Goal: Information Seeking & Learning: Learn about a topic

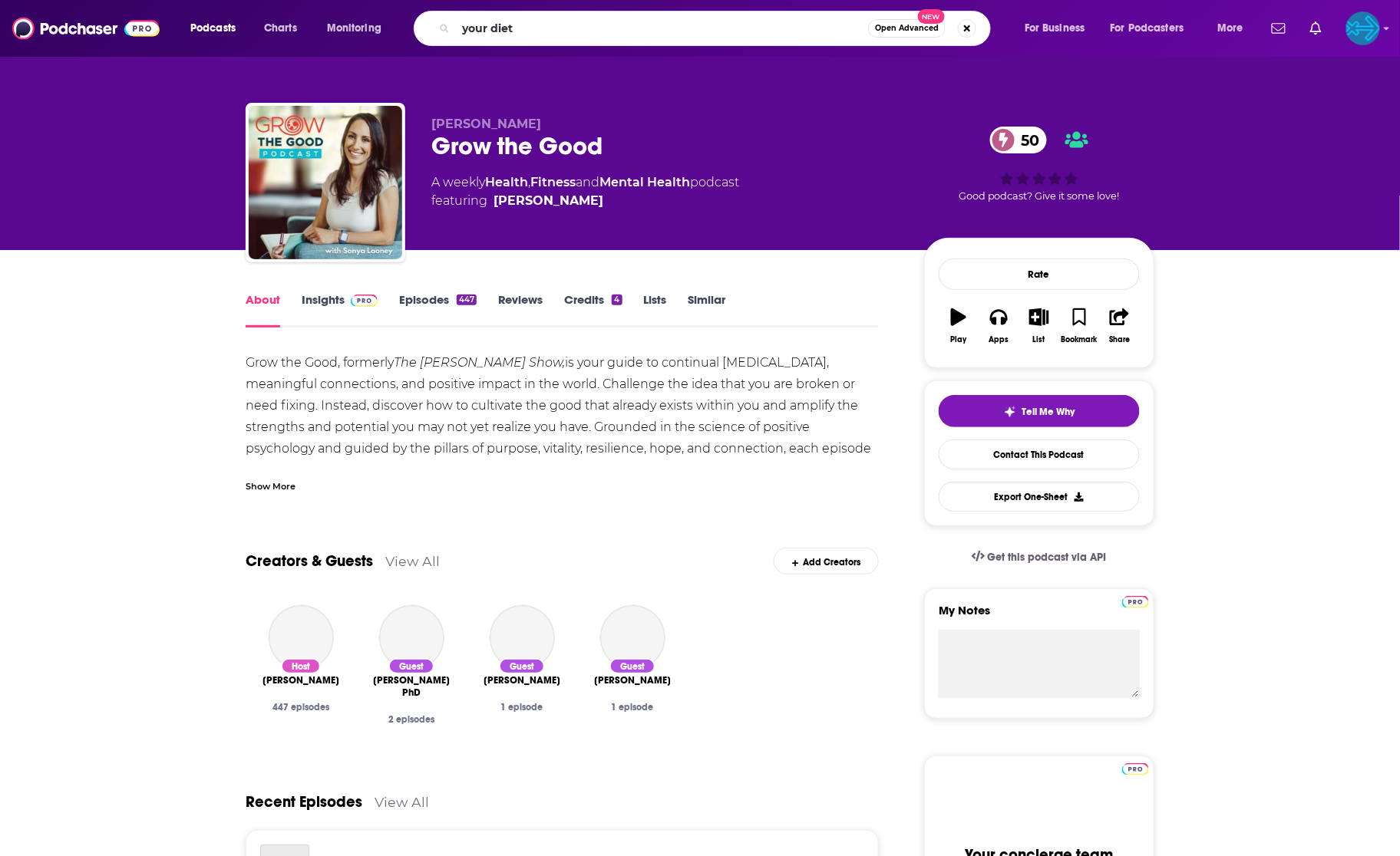
type input "your diet"
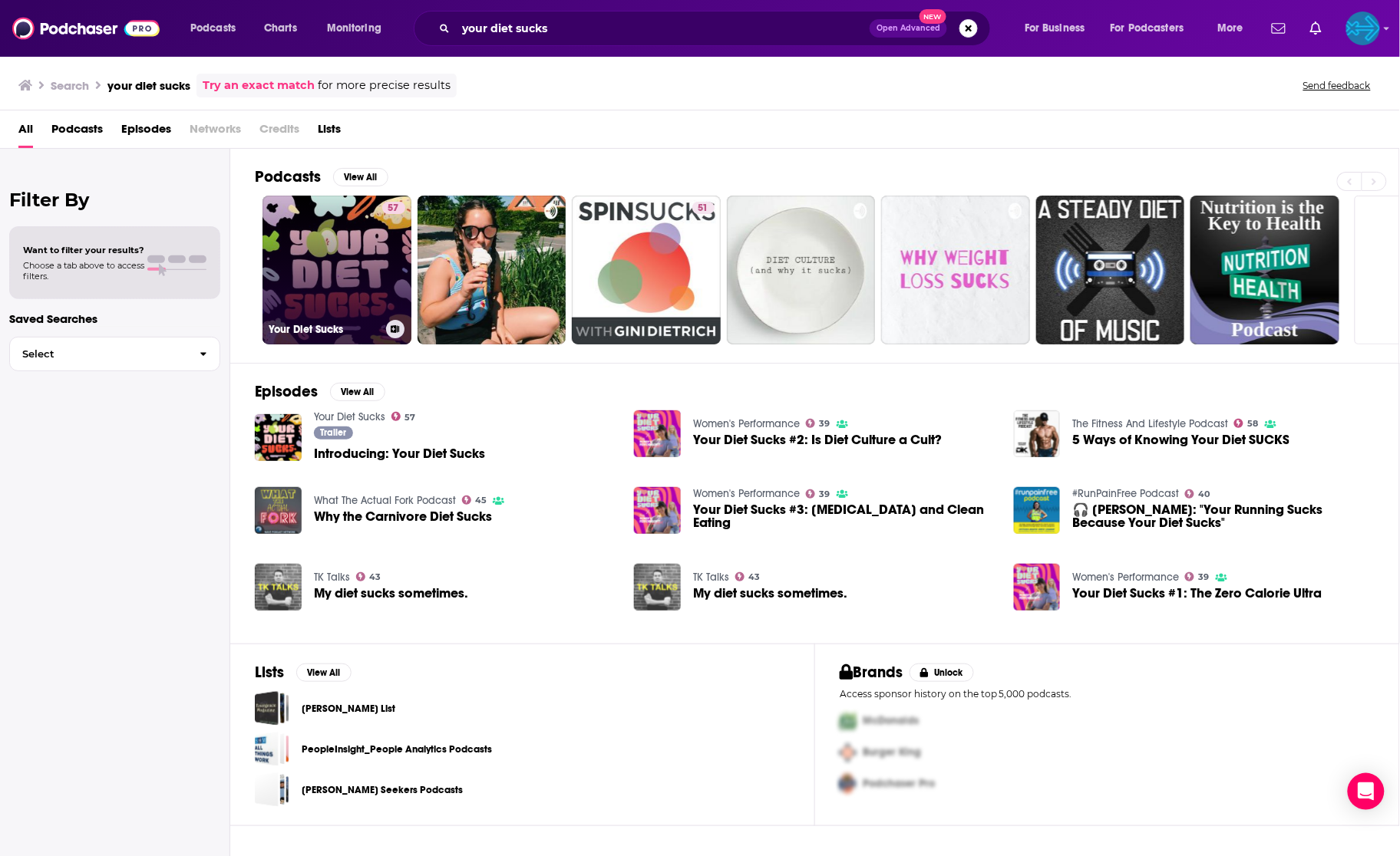
click at [341, 234] on link "57 Your Diet Sucks" at bounding box center [336, 270] width 149 height 149
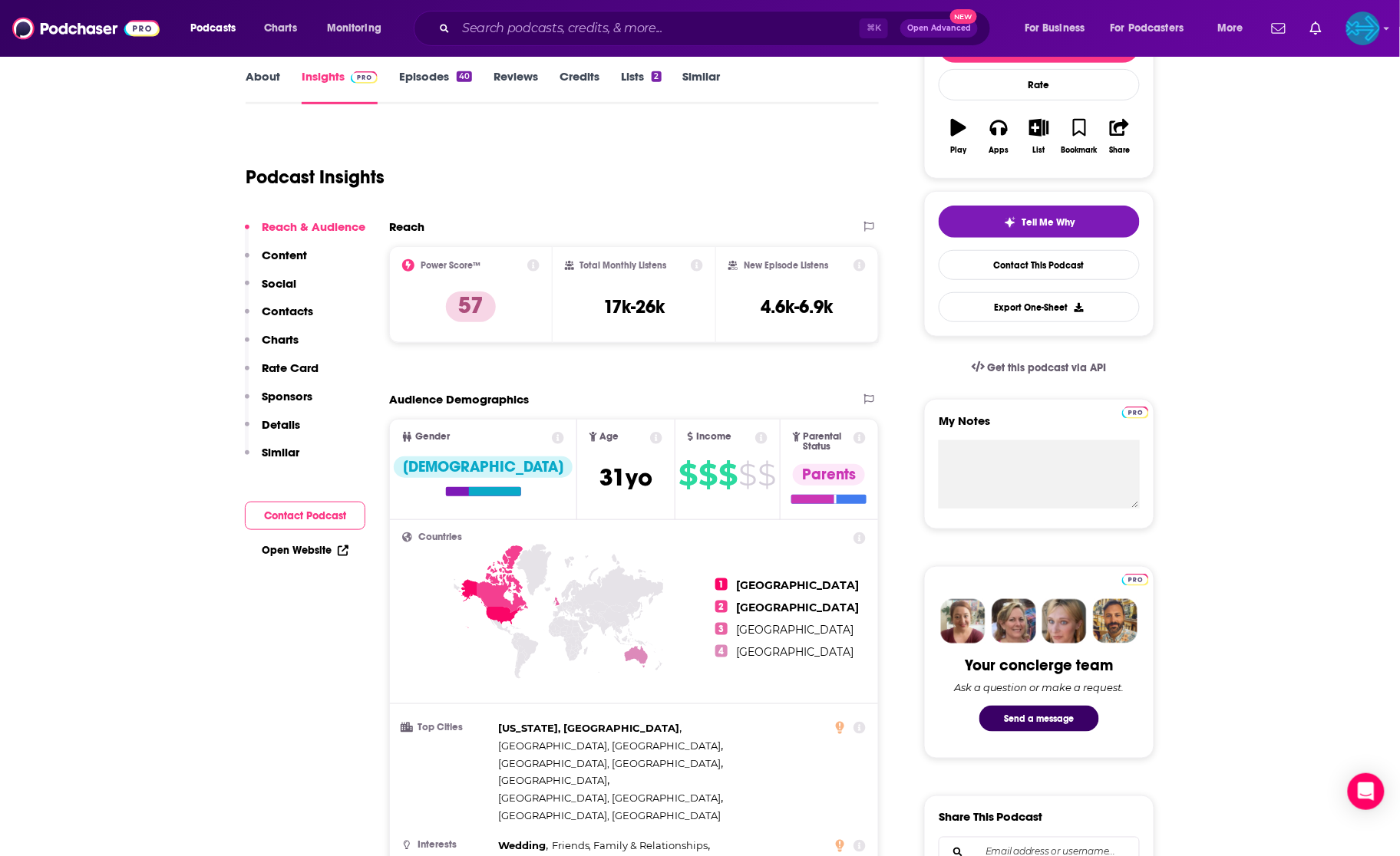
scroll to position [37, 0]
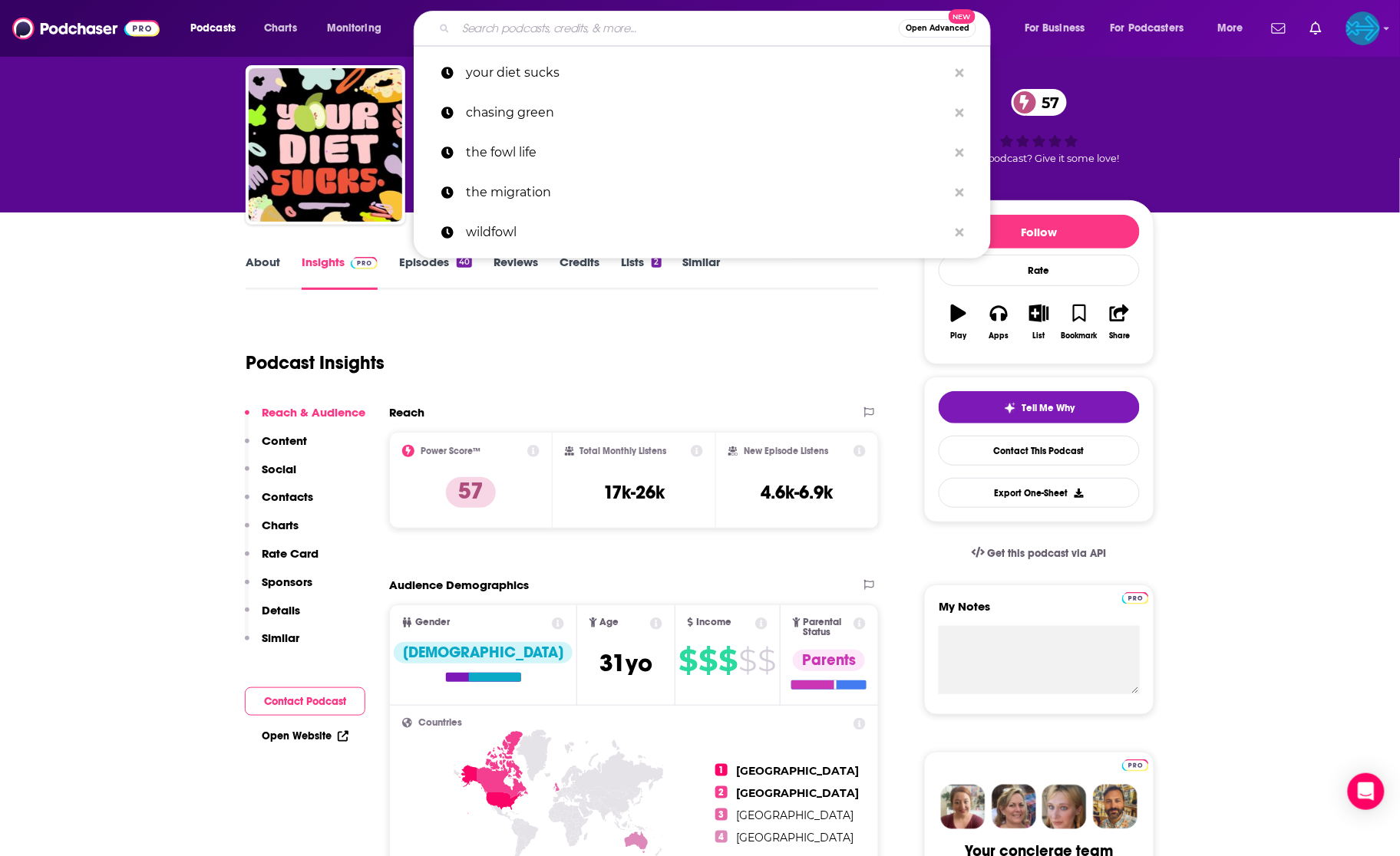
click at [559, 38] on input "Search podcasts, credits, & more..." at bounding box center [677, 27] width 443 height 24
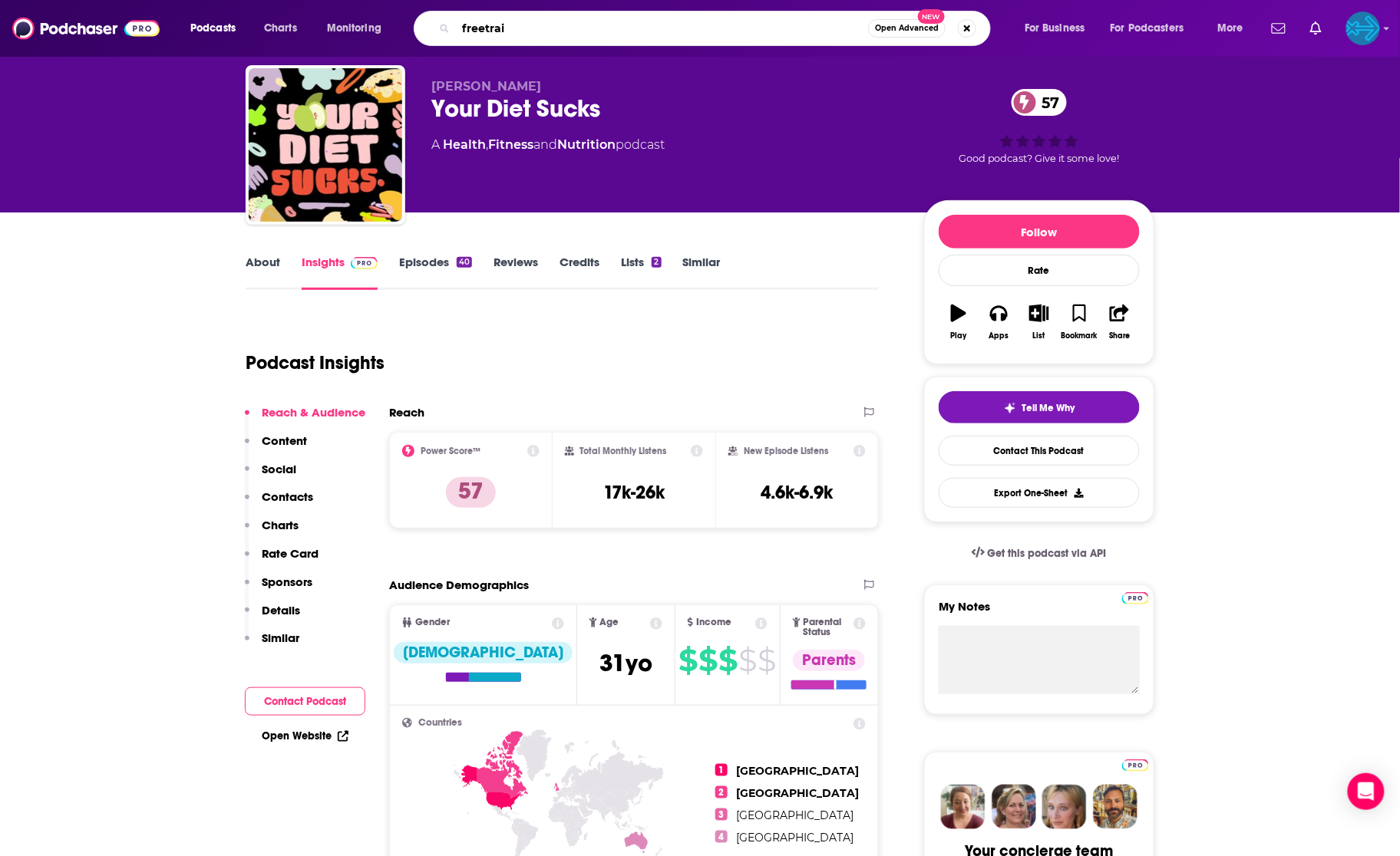
type input "freetrail"
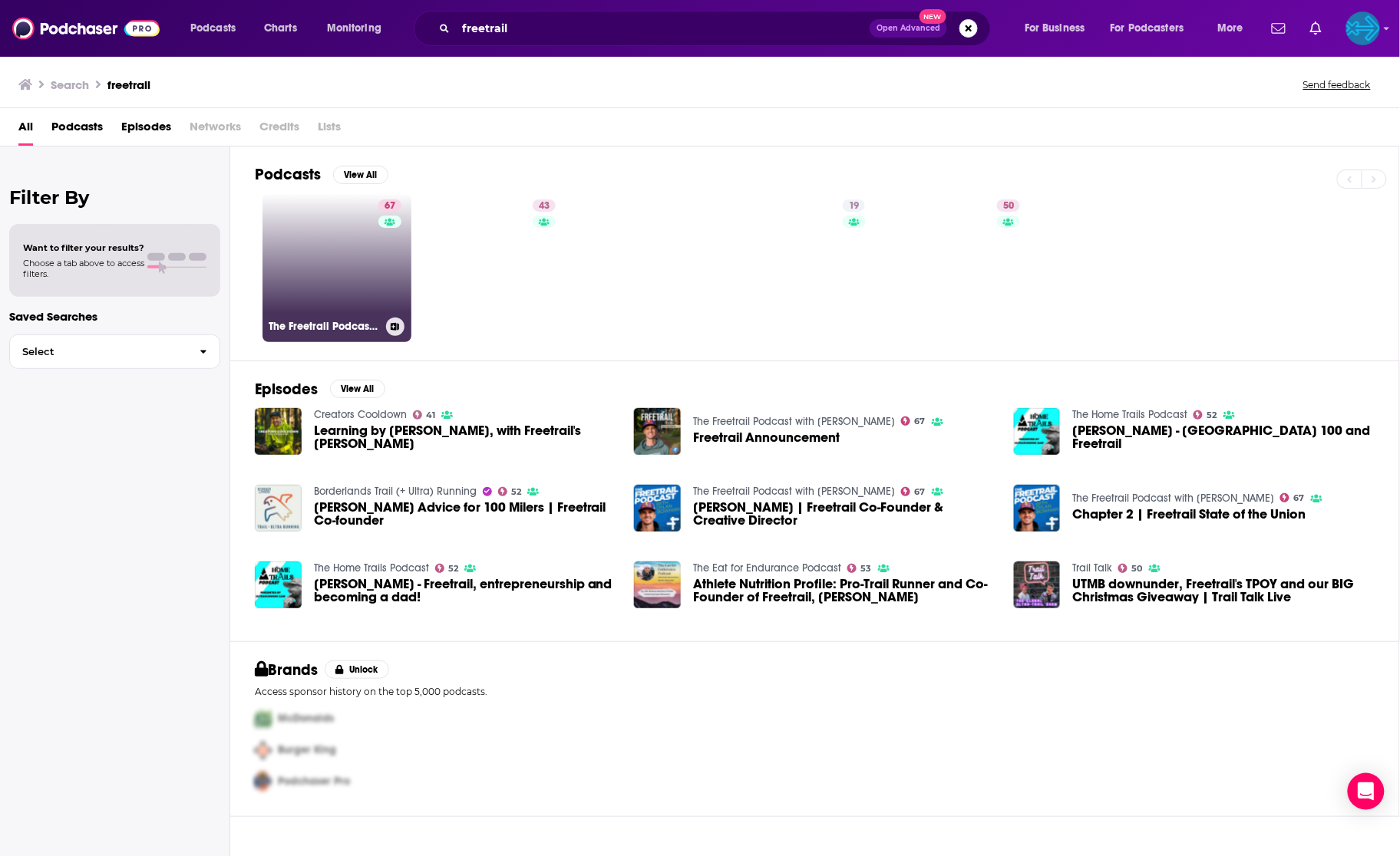
click at [366, 262] on link "67 The Freetrail Podcast with [PERSON_NAME]" at bounding box center [336, 268] width 149 height 149
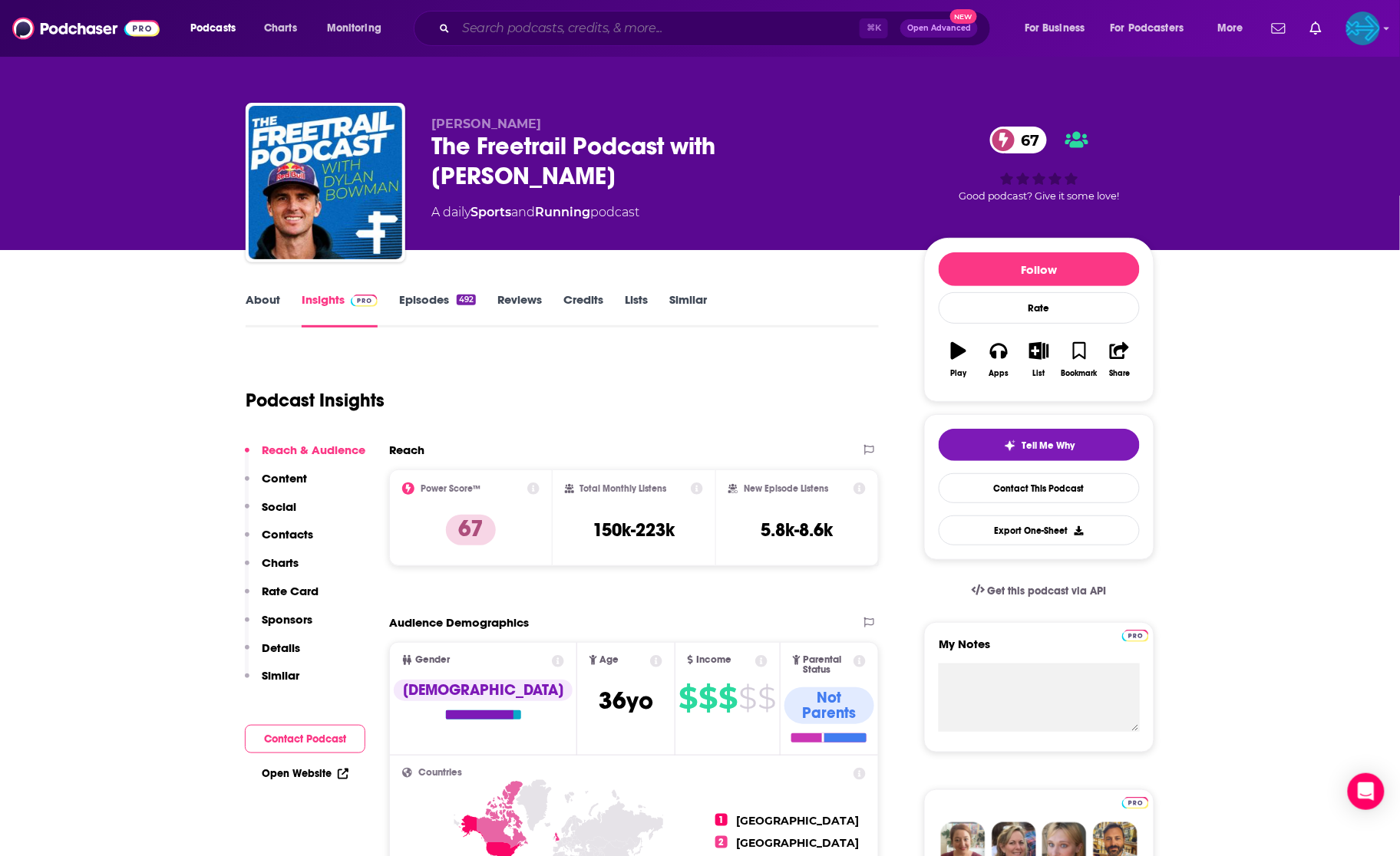
click at [537, 37] on input "Search podcasts, credits, & more..." at bounding box center [657, 27] width 404 height 24
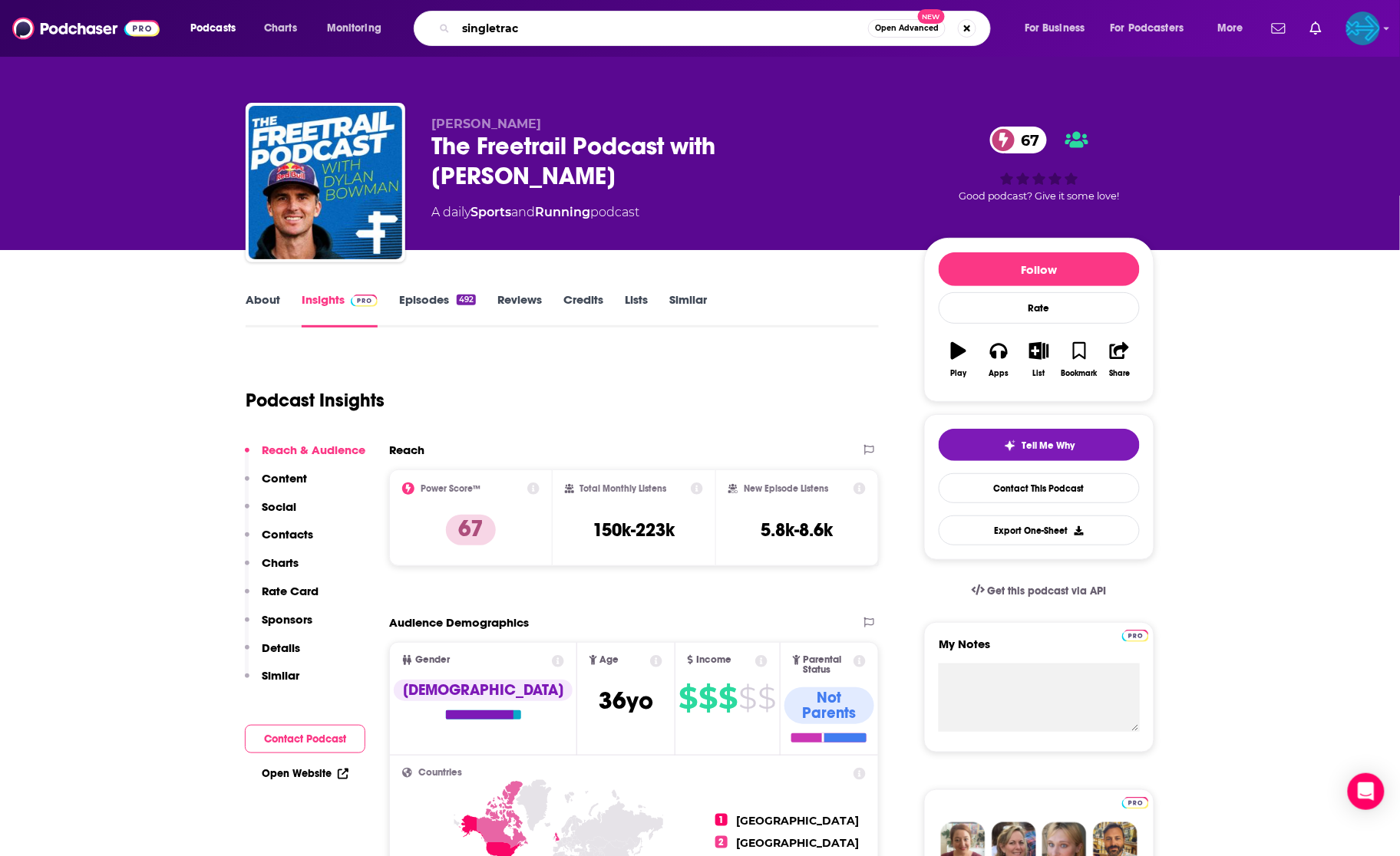
type input "singletrack"
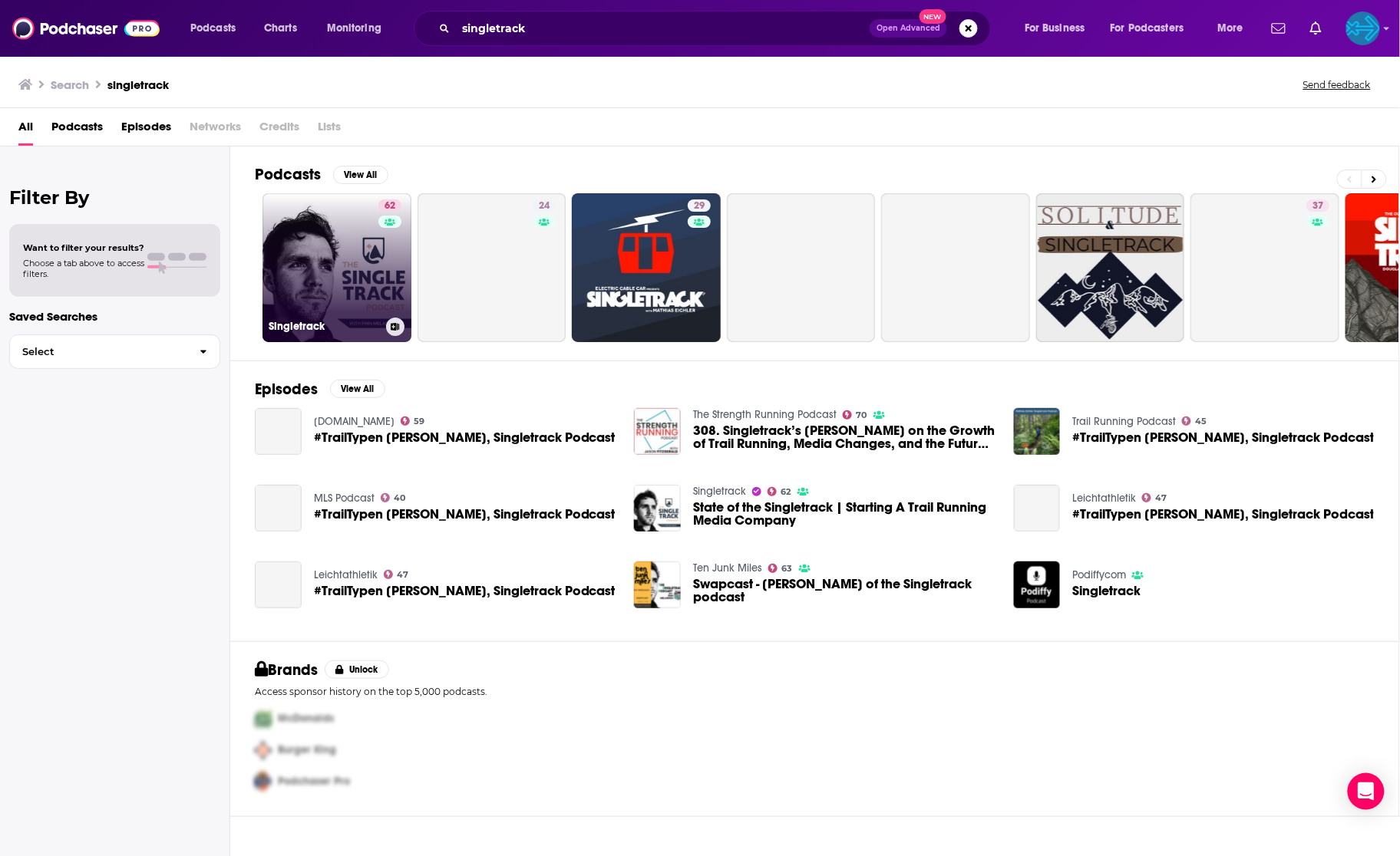
click at [348, 257] on link "62 Singletrack" at bounding box center [336, 268] width 149 height 149
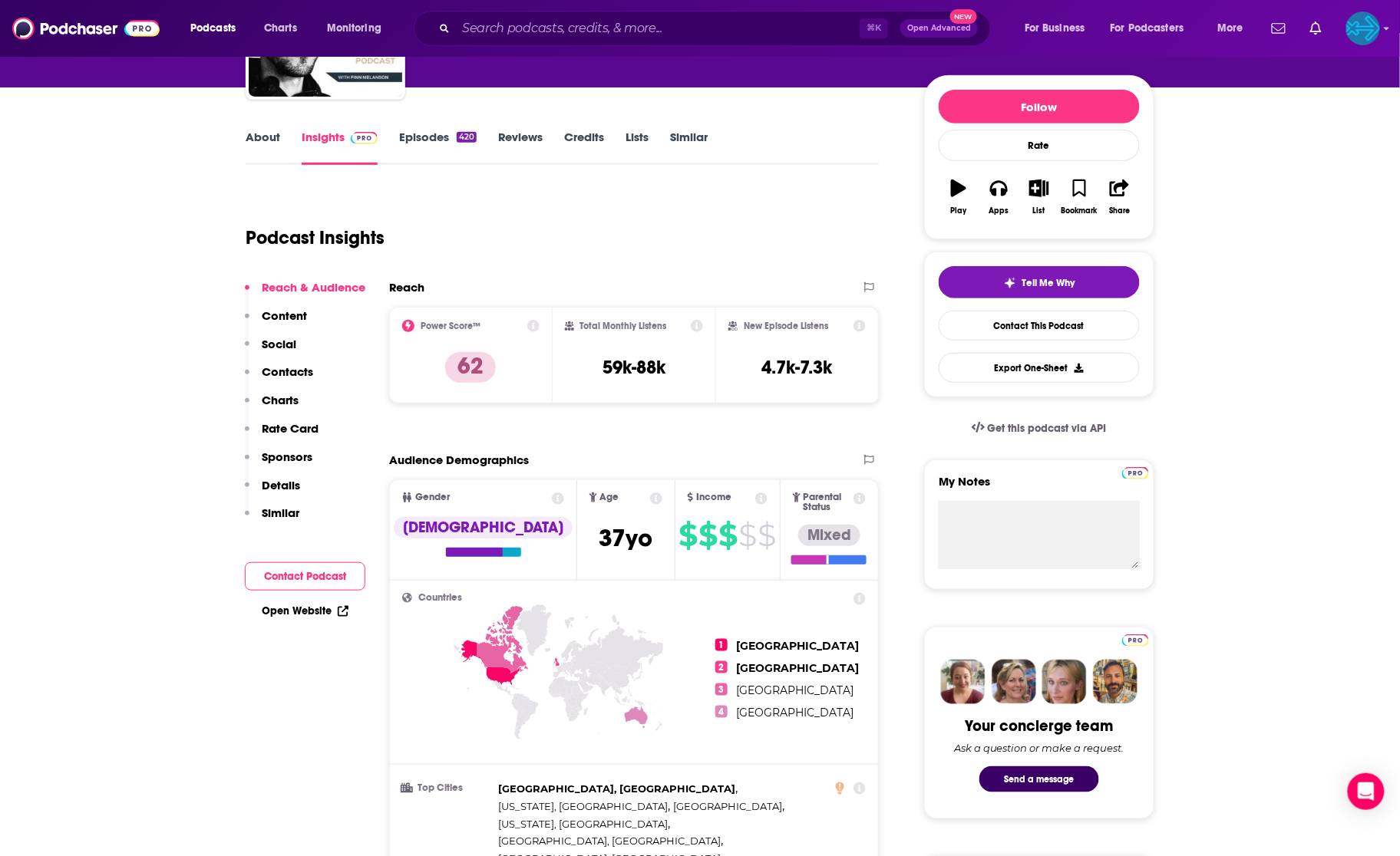
scroll to position [138, 0]
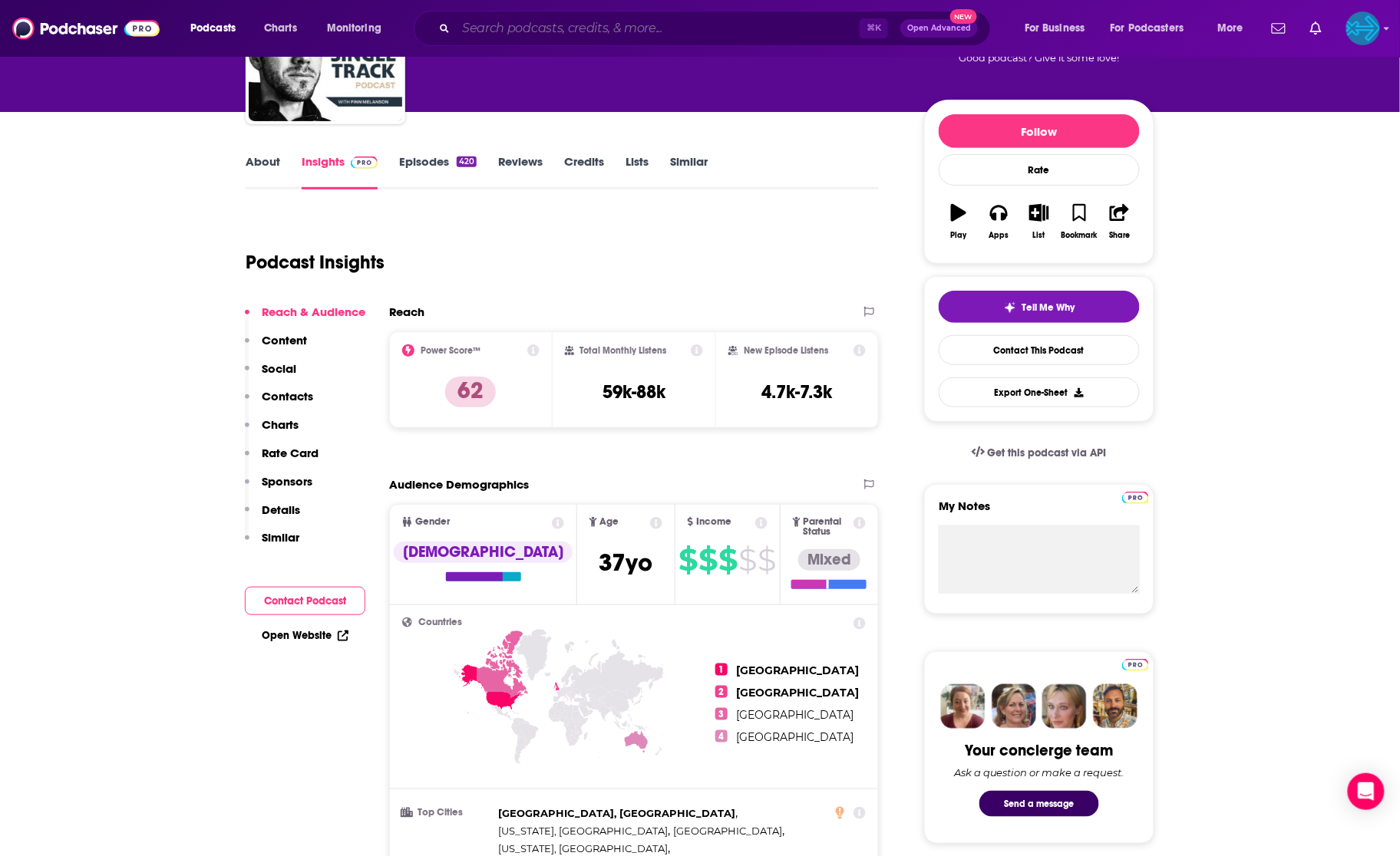
click at [536, 26] on input "Search podcasts, credits, & more..." at bounding box center [657, 27] width 404 height 24
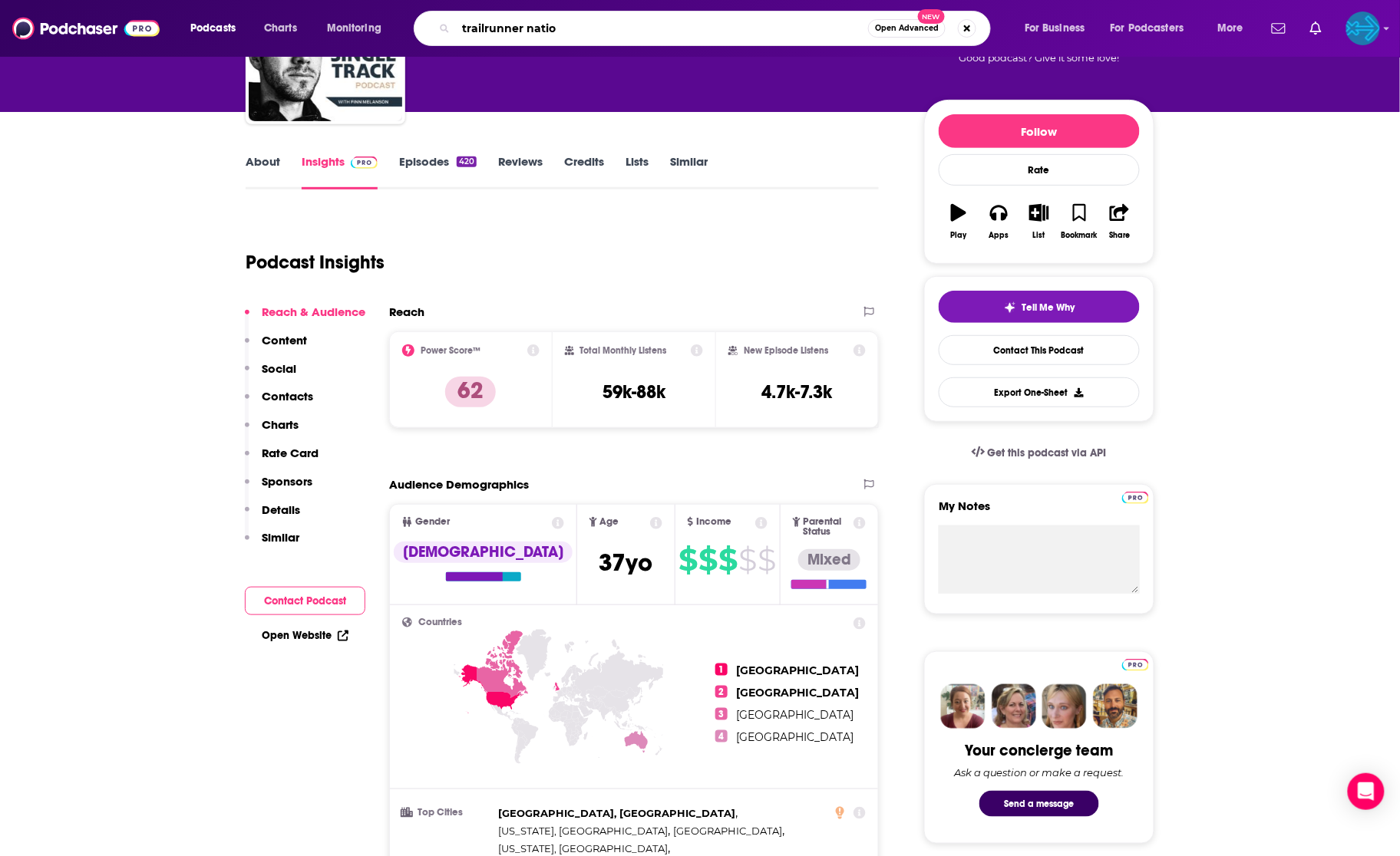
type input "trailrunner nation"
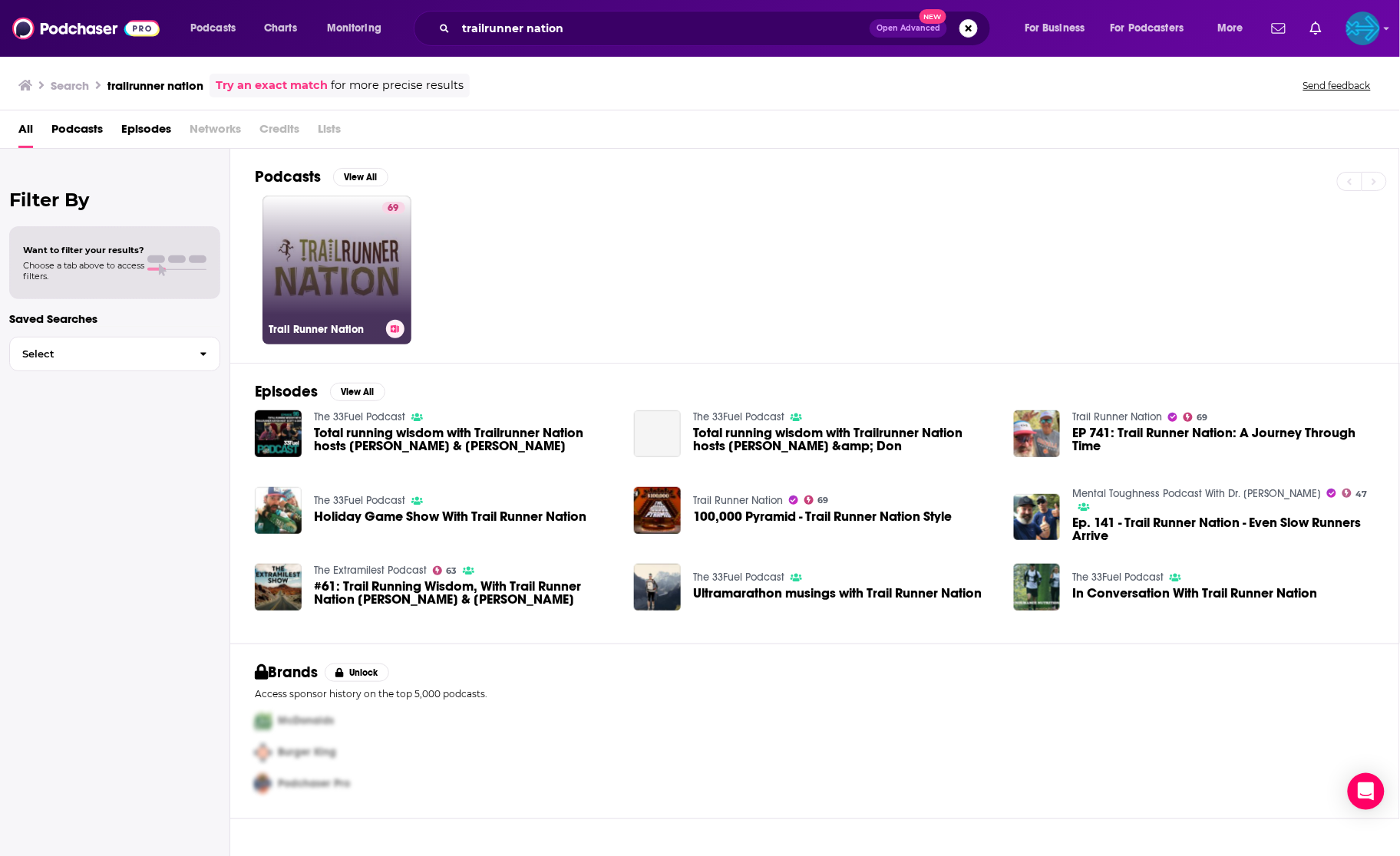
click at [362, 228] on link "69 Trail Runner Nation" at bounding box center [336, 270] width 149 height 149
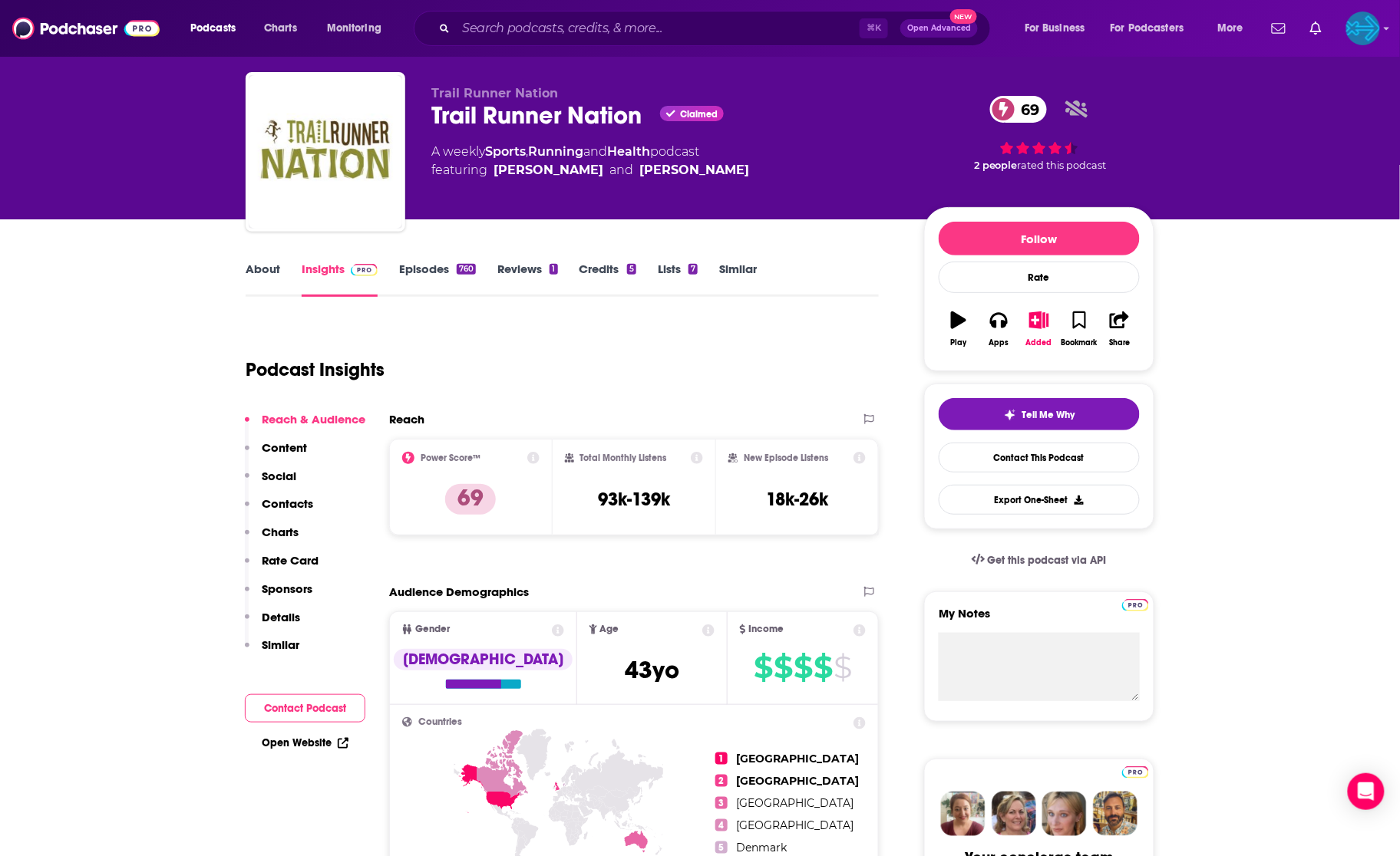
scroll to position [30, 0]
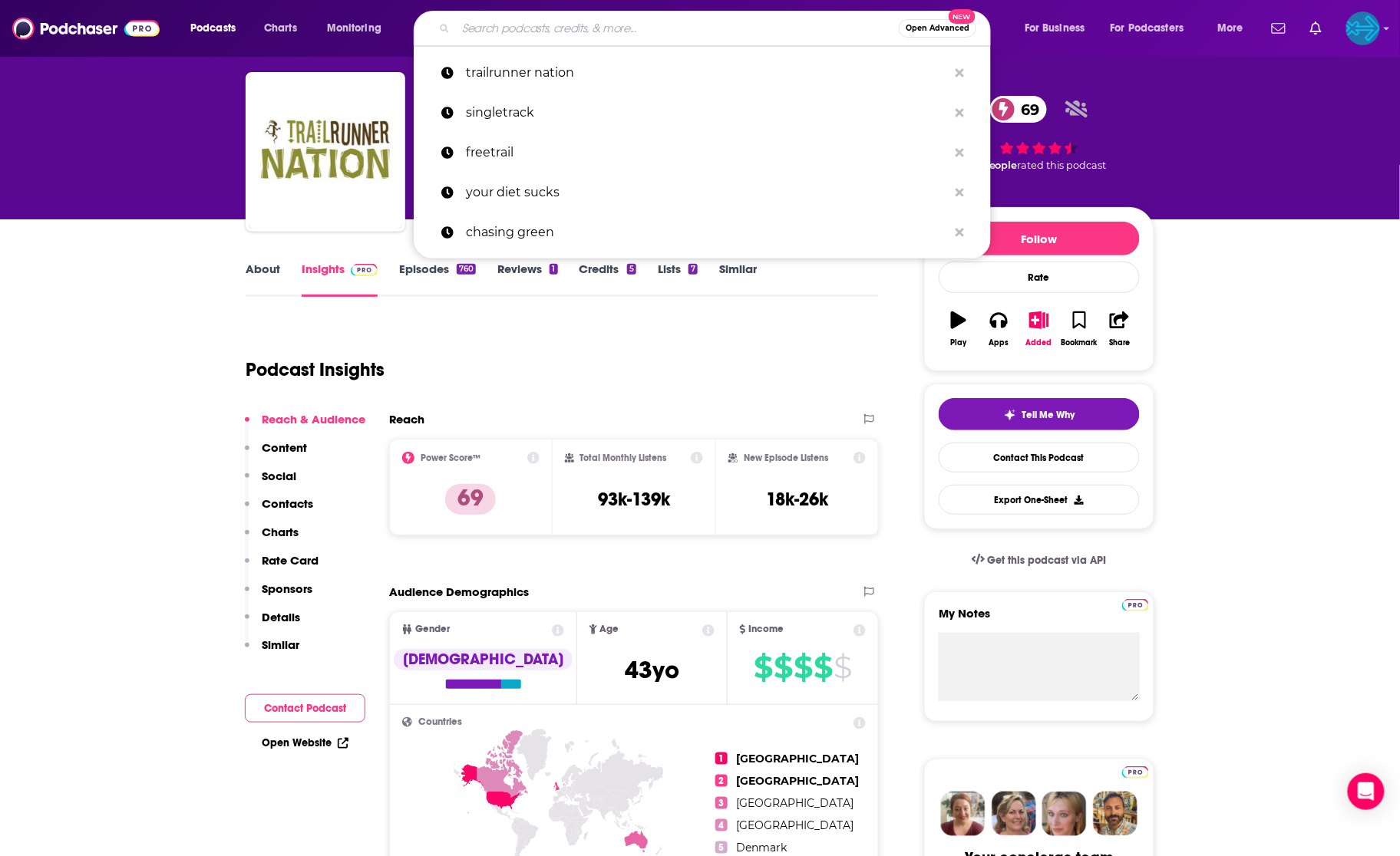
click at [514, 36] on input "Search podcasts, credits, & more..." at bounding box center [677, 27] width 443 height 24
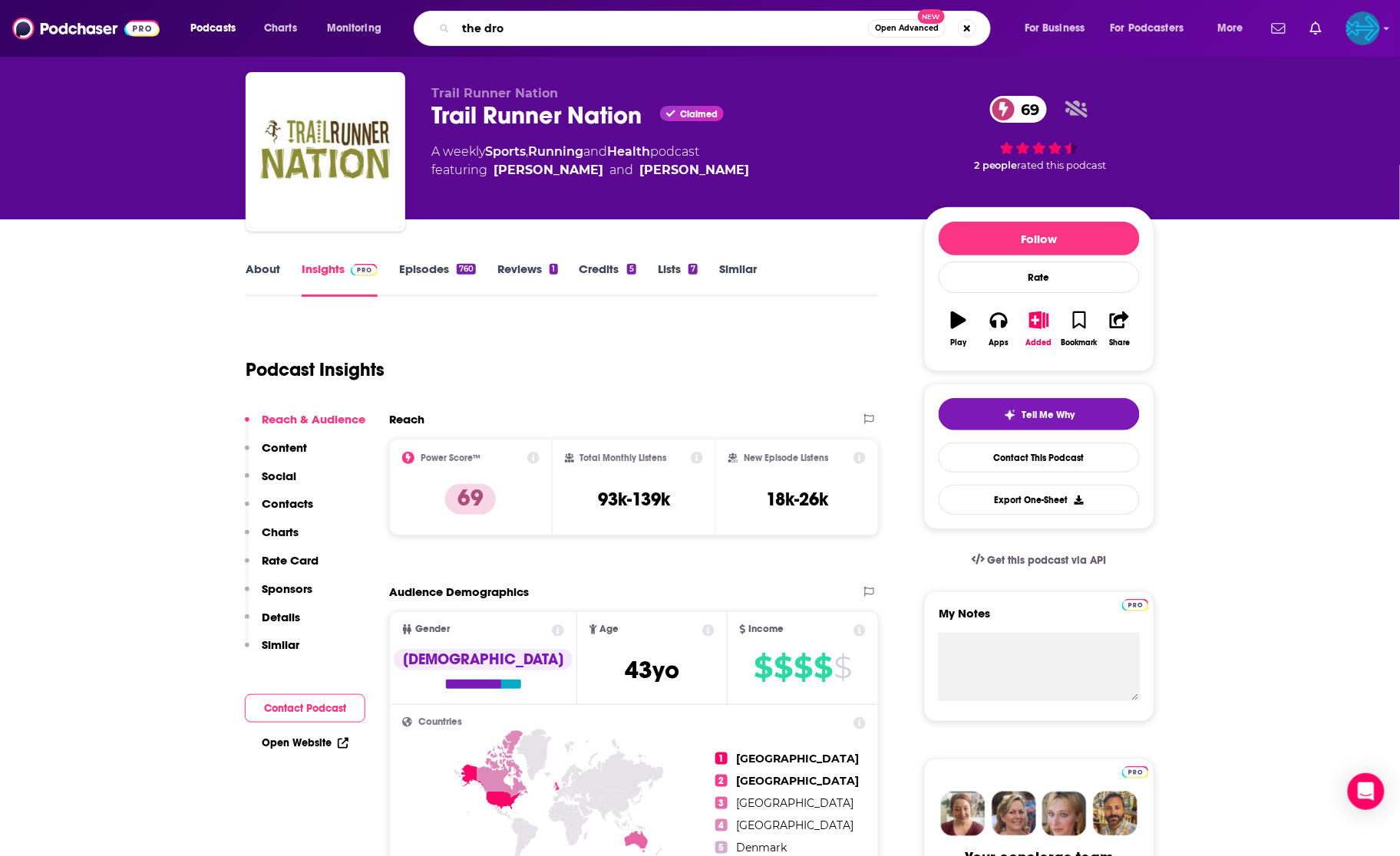
type input "the drop"
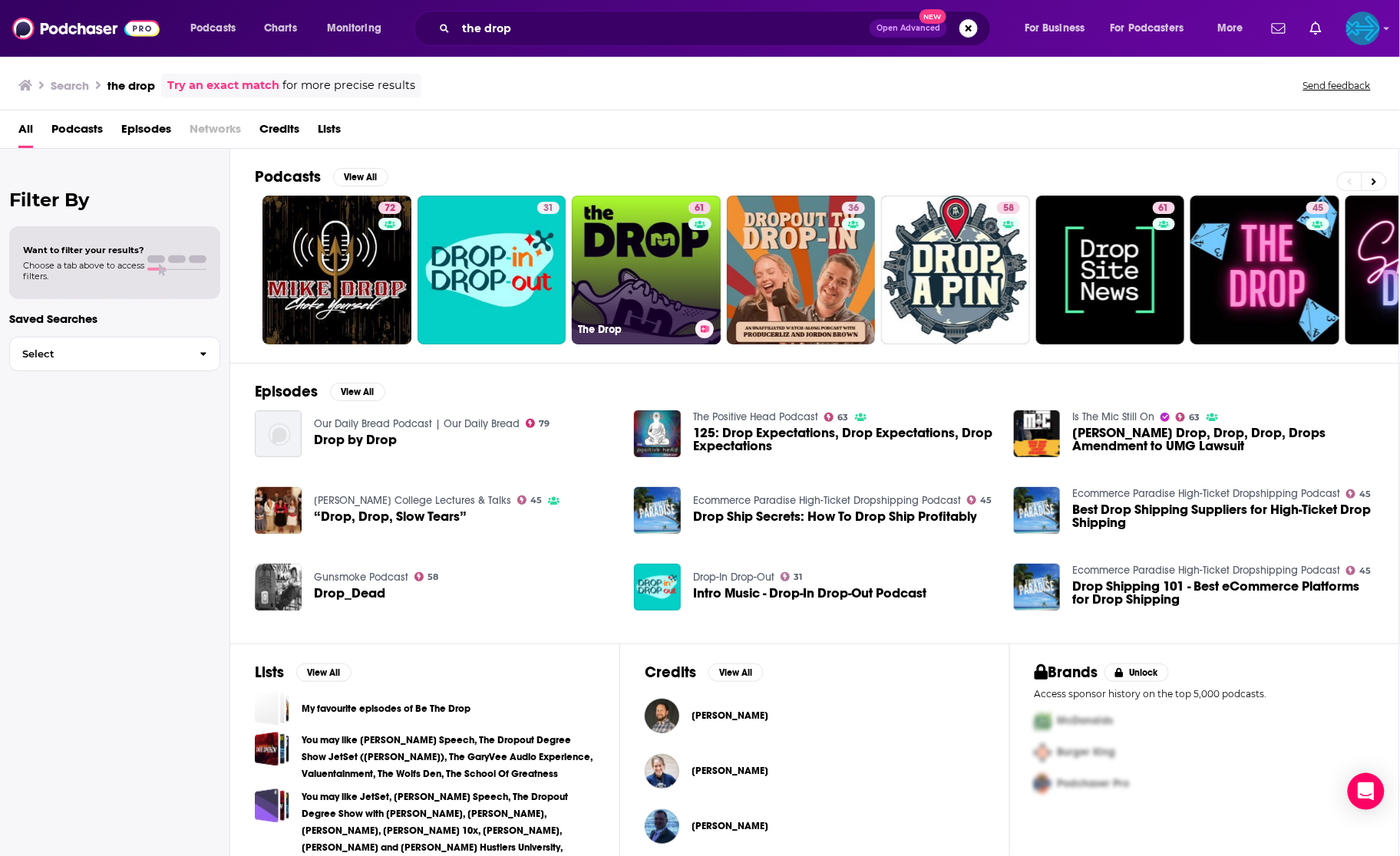
click at [674, 267] on link "61 The Drop" at bounding box center [646, 270] width 149 height 149
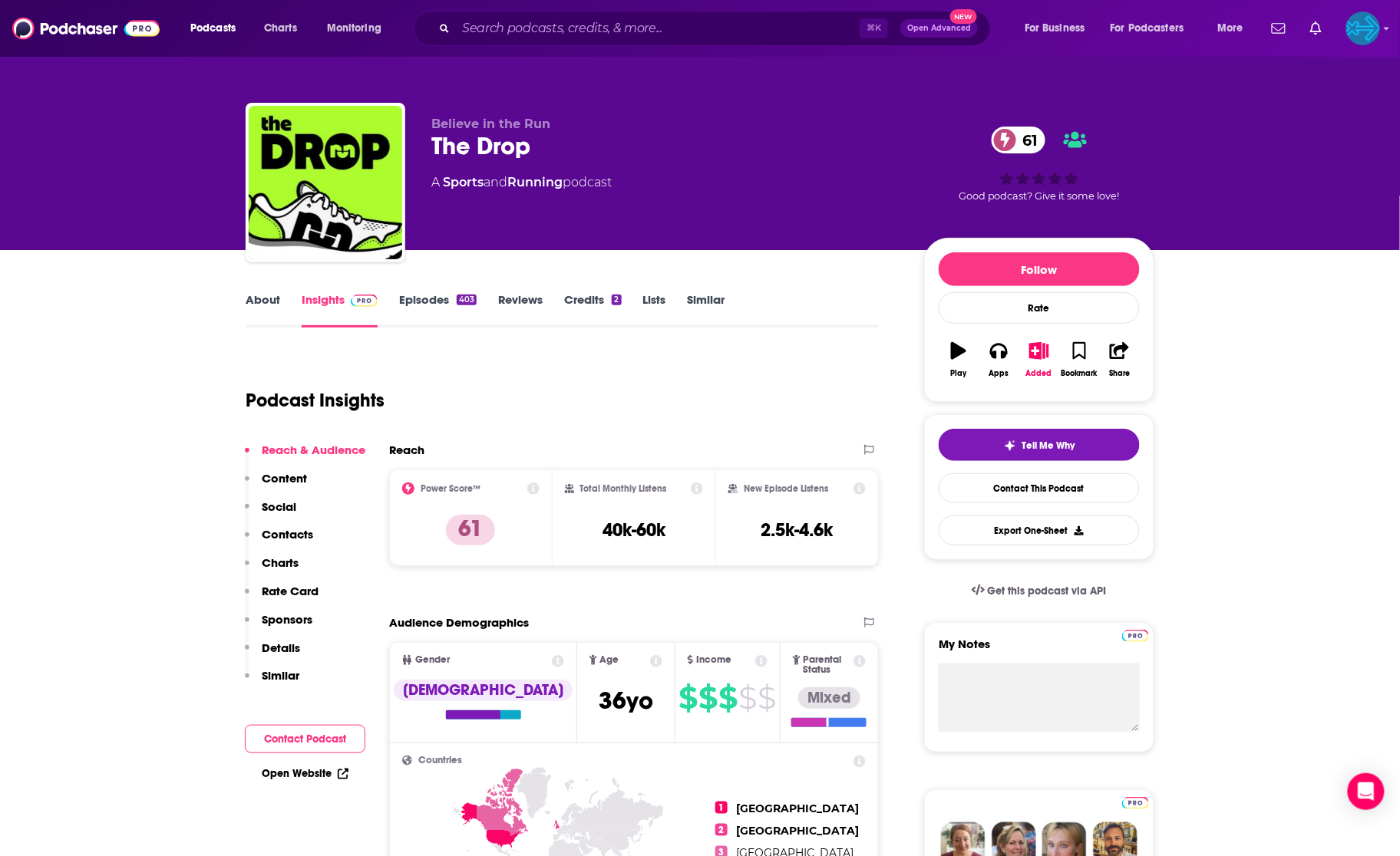
scroll to position [36, 0]
